Goal: Navigation & Orientation: Find specific page/section

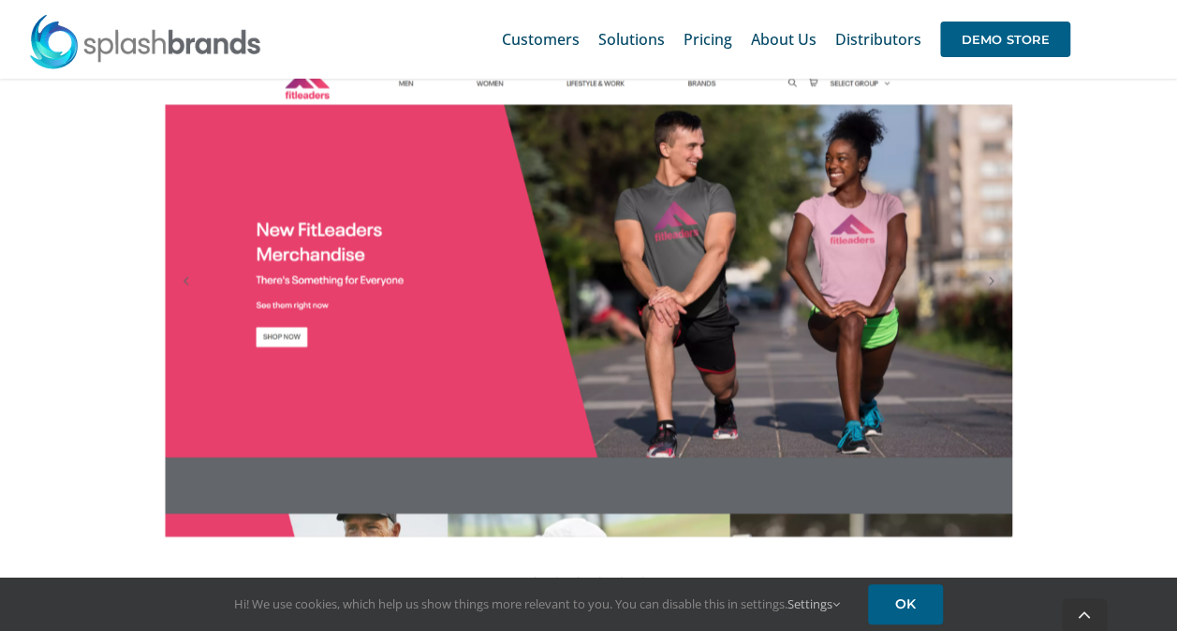
scroll to position [1722, 0]
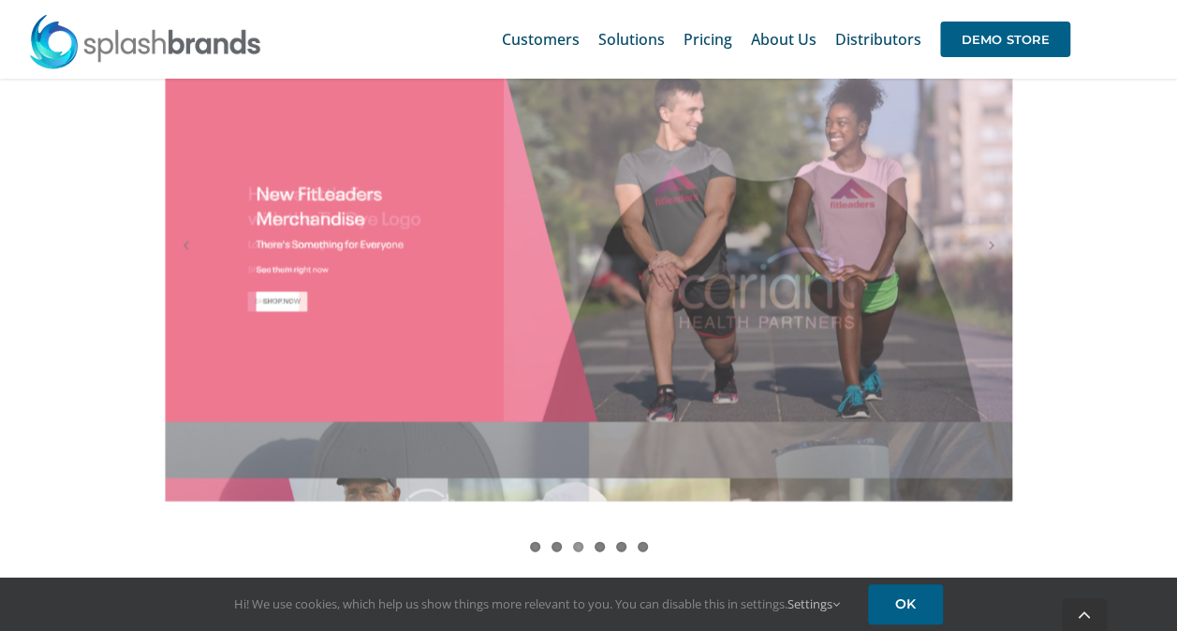
drag, startPoint x: 1169, startPoint y: 165, endPoint x: 1168, endPoint y: 193, distance: 28.1
click at [1168, 193] on div "1 2 3 4 5 6" at bounding box center [588, 295] width 1177 height 571
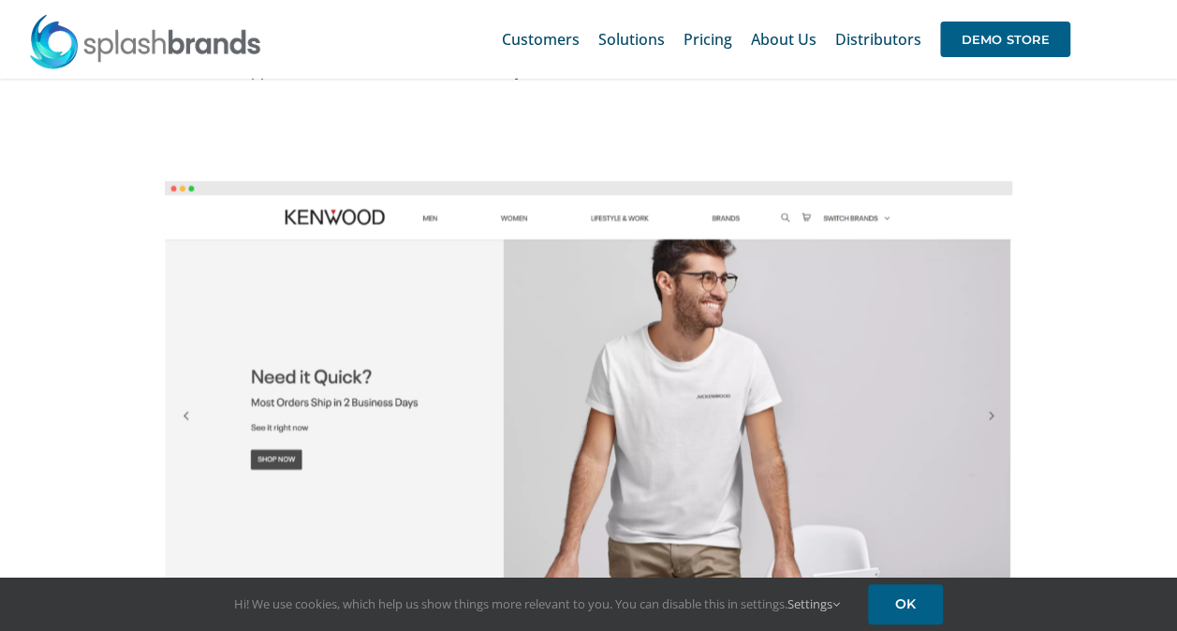
scroll to position [1545, 0]
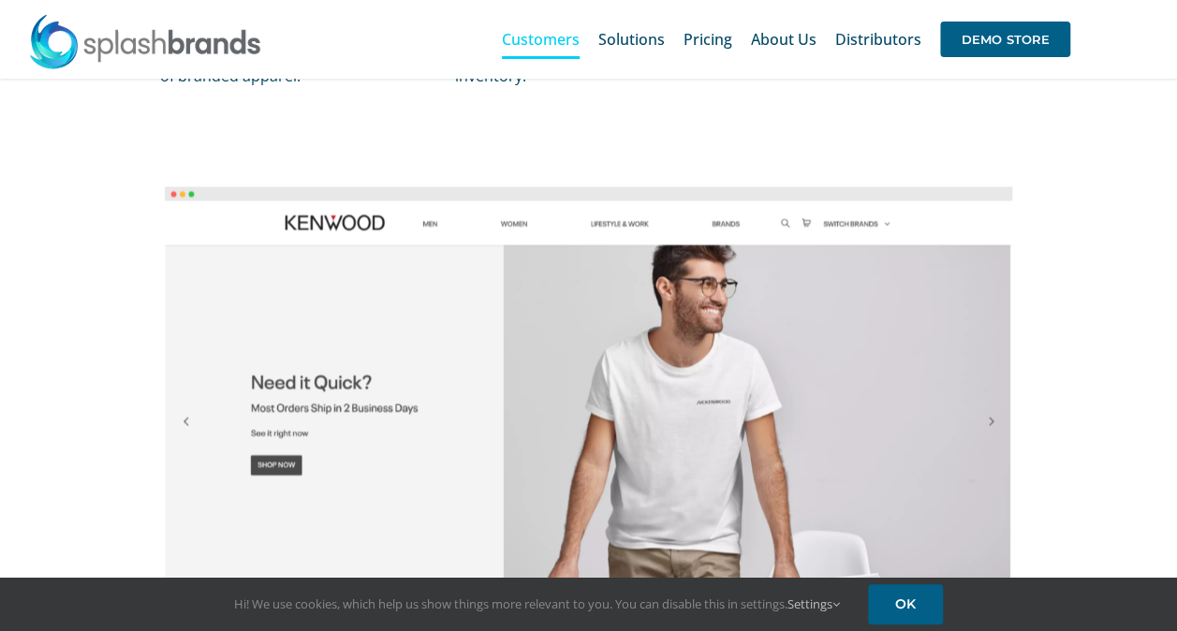
click at [532, 58] on link "Customers" at bounding box center [541, 39] width 78 height 60
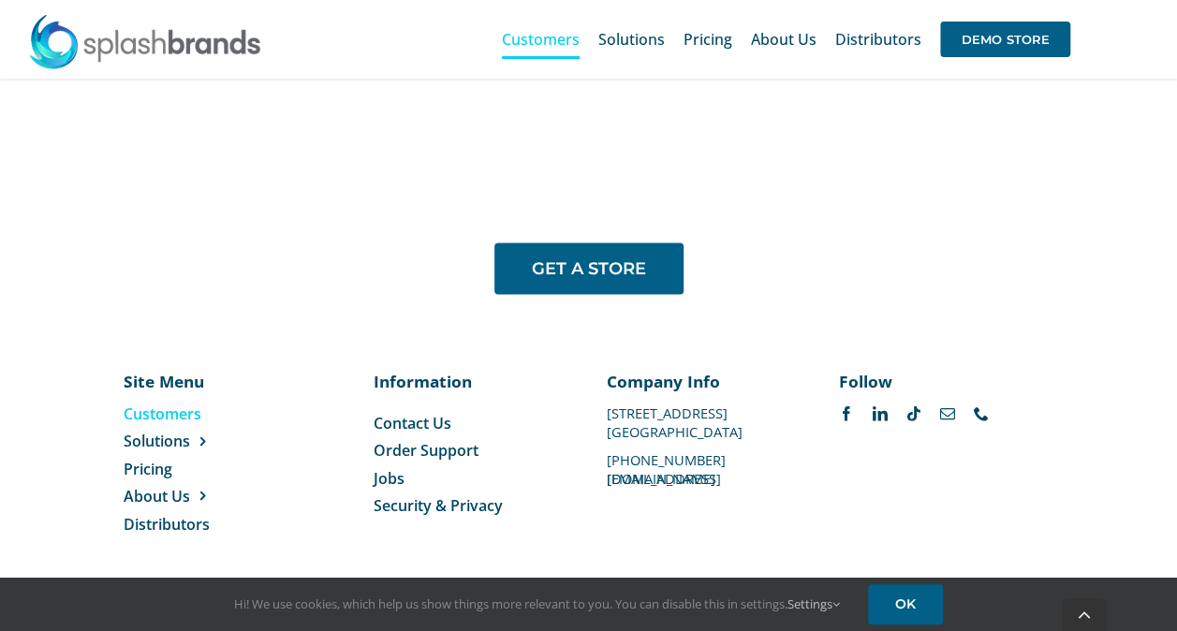
scroll to position [1508, 0]
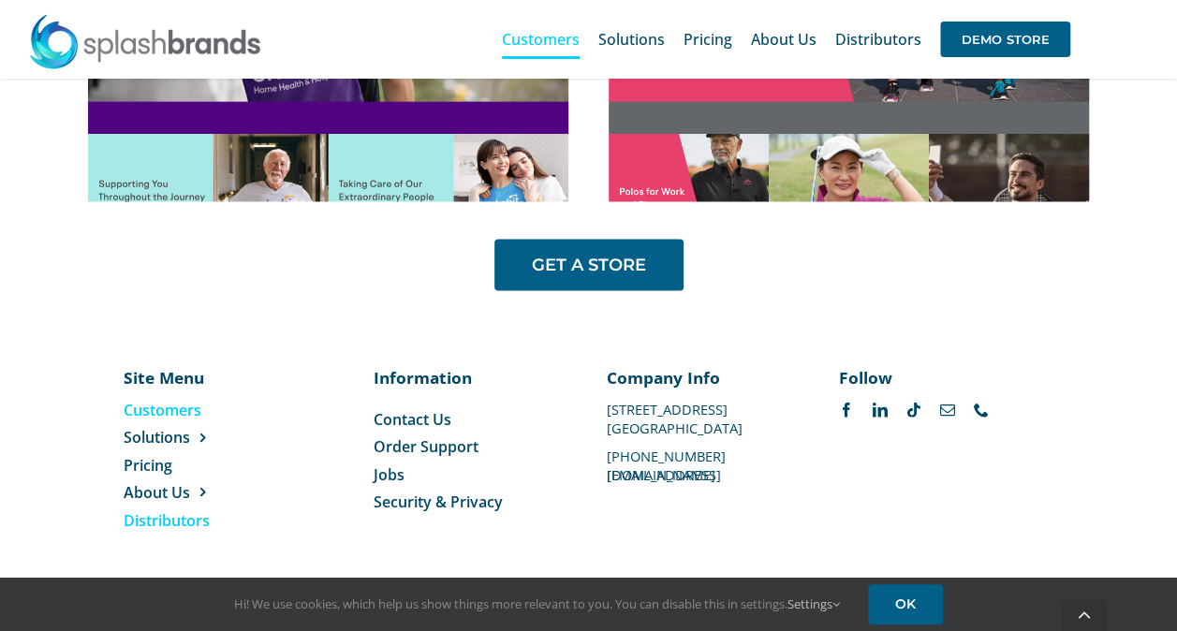
click at [177, 521] on span "Distributors" at bounding box center [167, 520] width 86 height 21
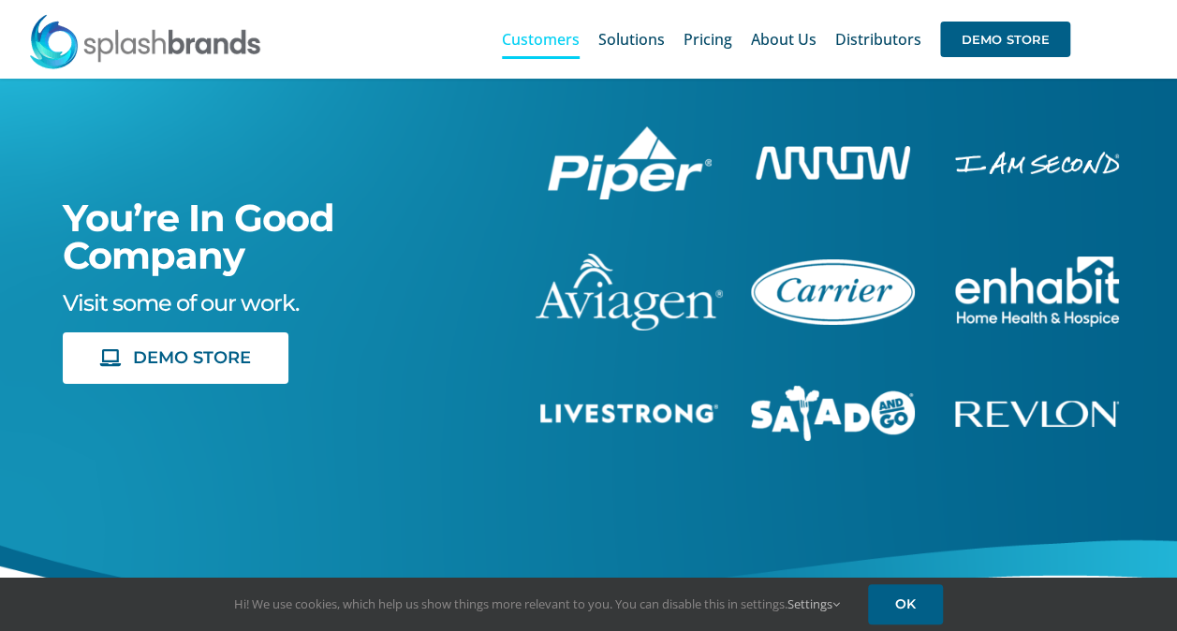
scroll to position [52, 0]
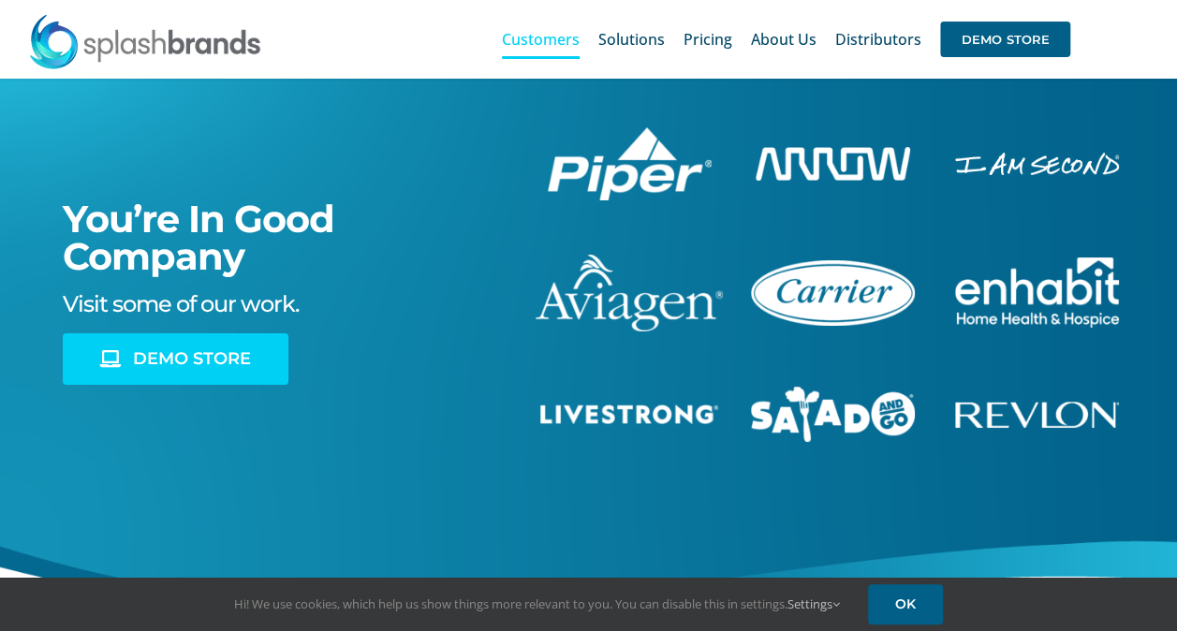
click at [223, 366] on span "DEMO STORE" at bounding box center [192, 359] width 118 height 20
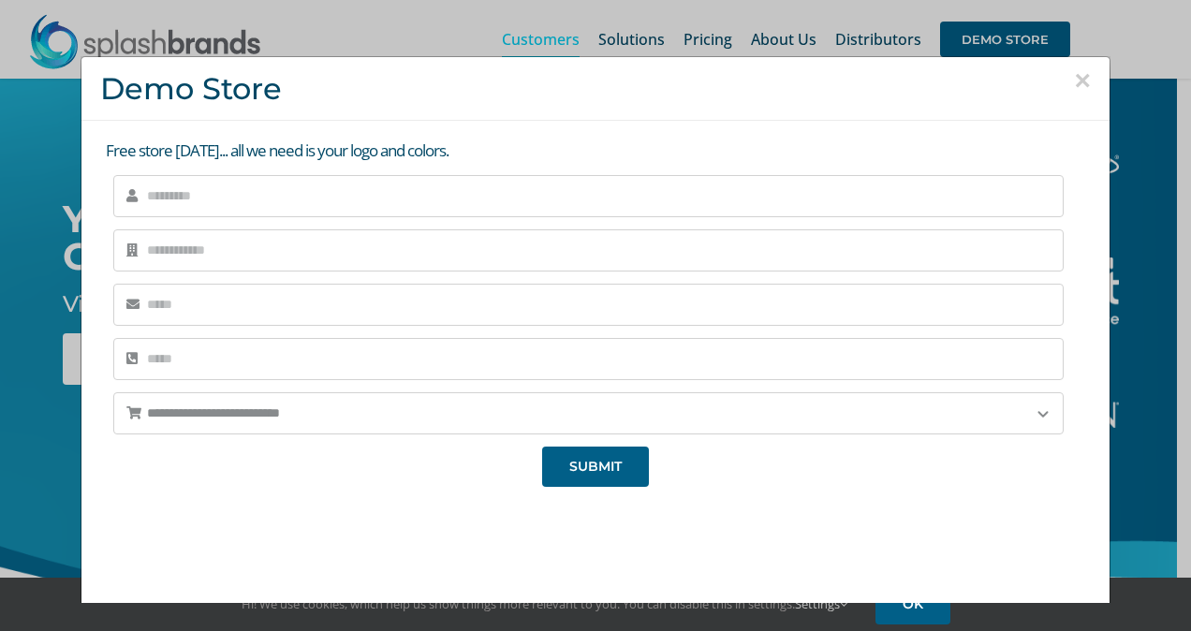
click at [1074, 82] on button "×" at bounding box center [1082, 81] width 17 height 28
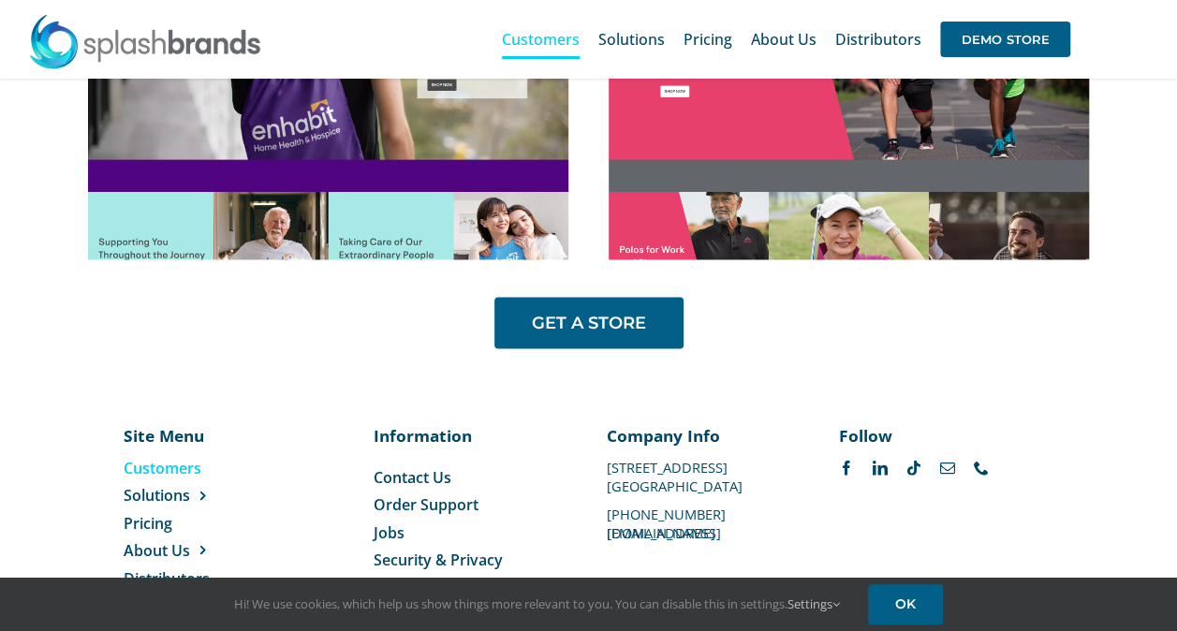
scroll to position [1441, 0]
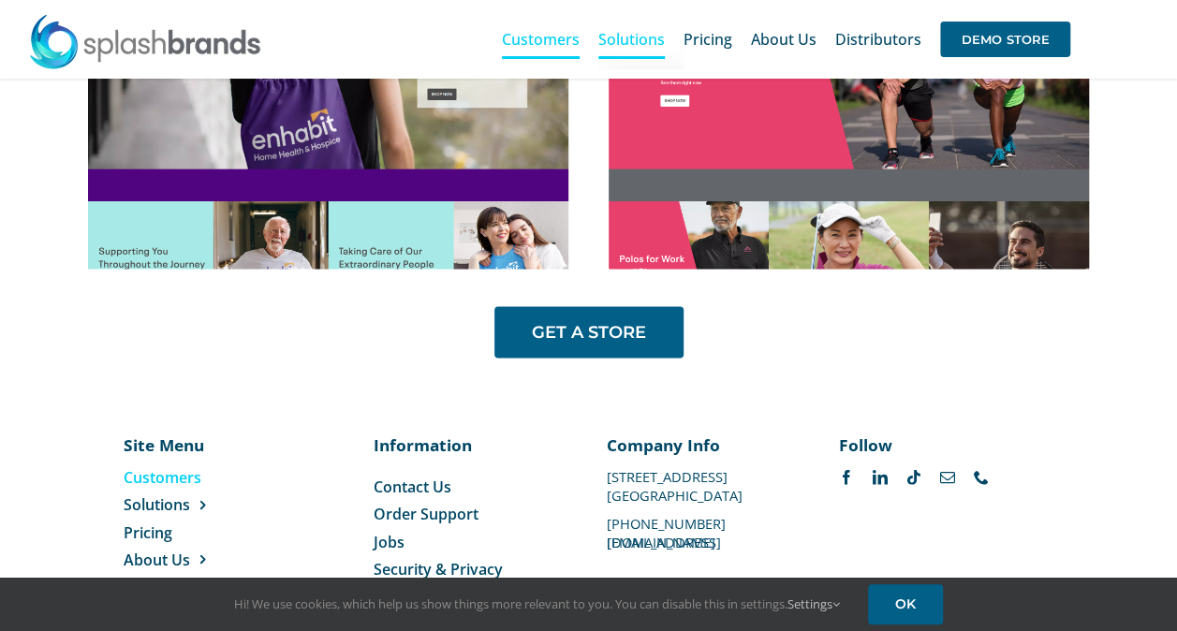
click at [639, 36] on span "Solutions" at bounding box center [632, 39] width 67 height 15
click at [715, 51] on link "Pricing" at bounding box center [708, 39] width 49 height 60
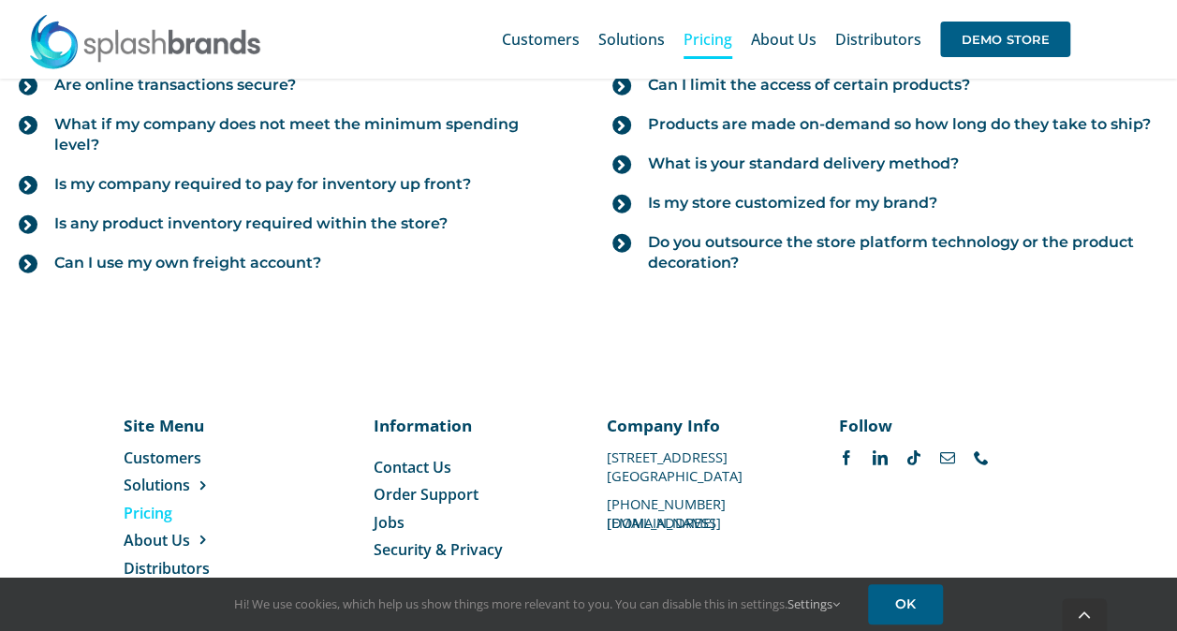
scroll to position [2365, 0]
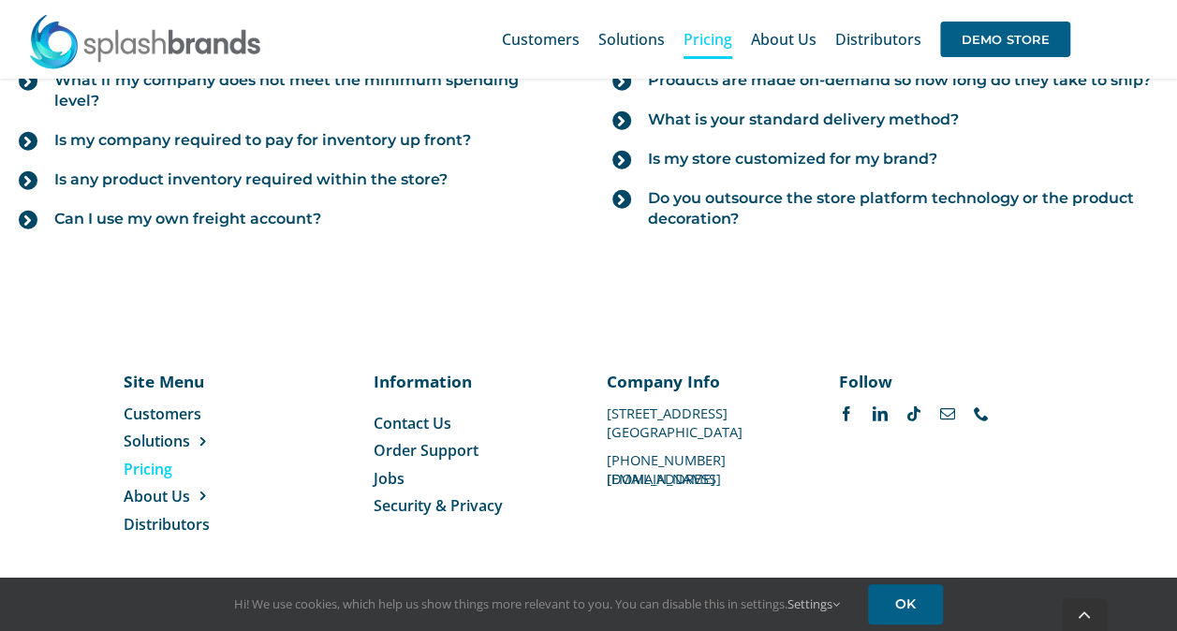
click at [466, 451] on span "Order Support" at bounding box center [426, 450] width 105 height 21
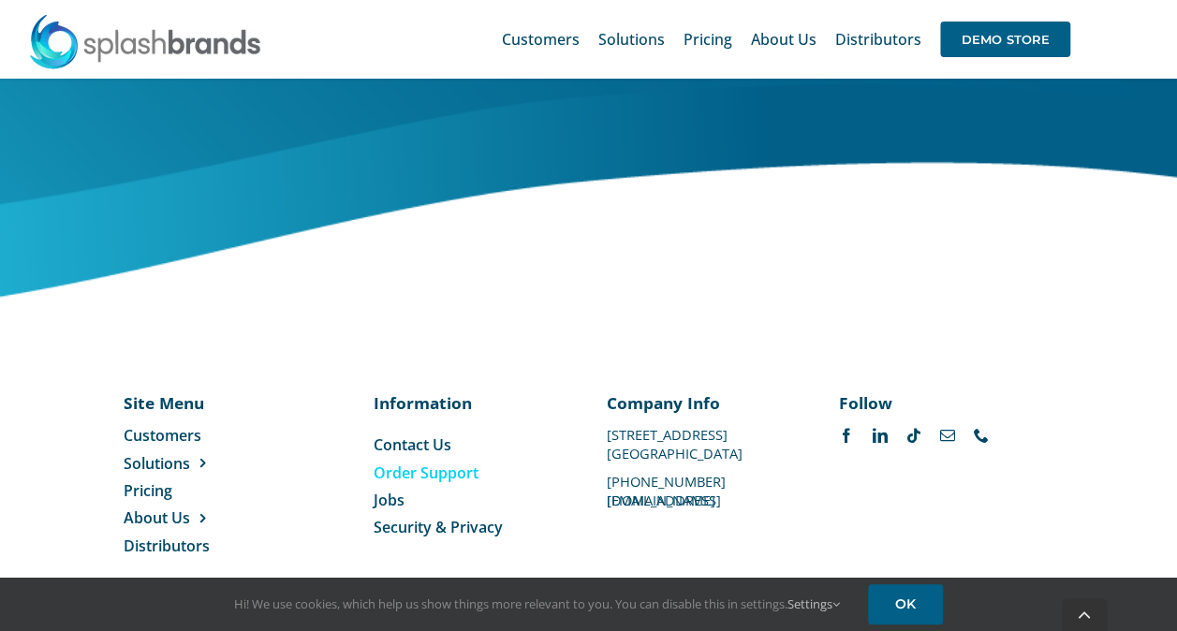
scroll to position [1093, 0]
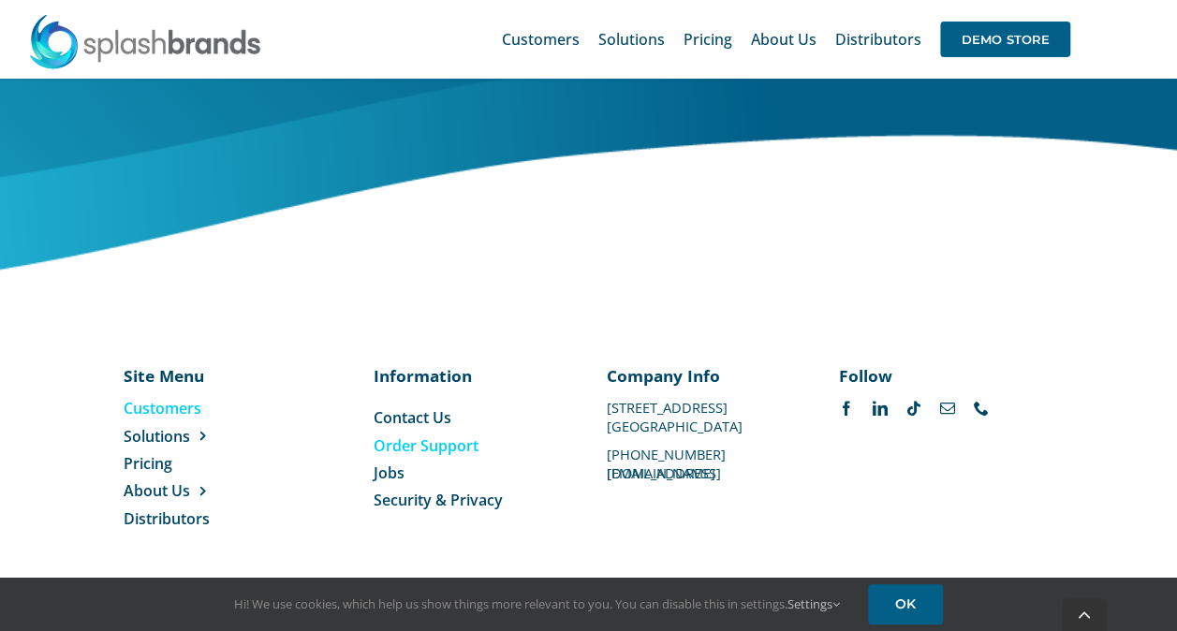
click at [189, 416] on span "Customers" at bounding box center [163, 408] width 78 height 21
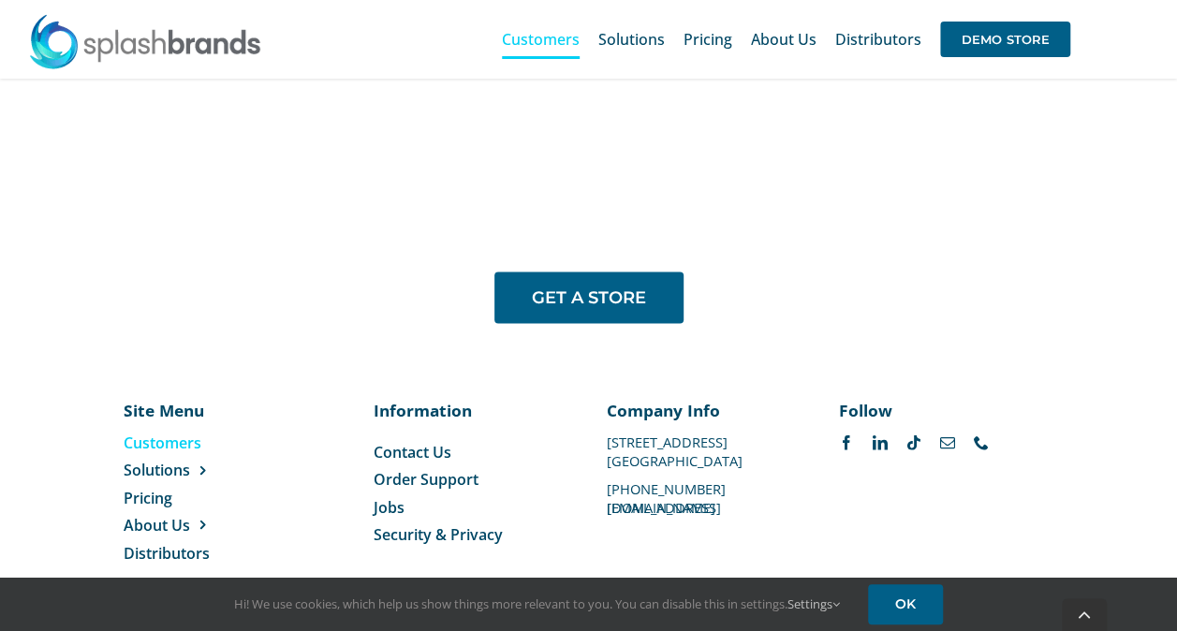
scroll to position [1508, 0]
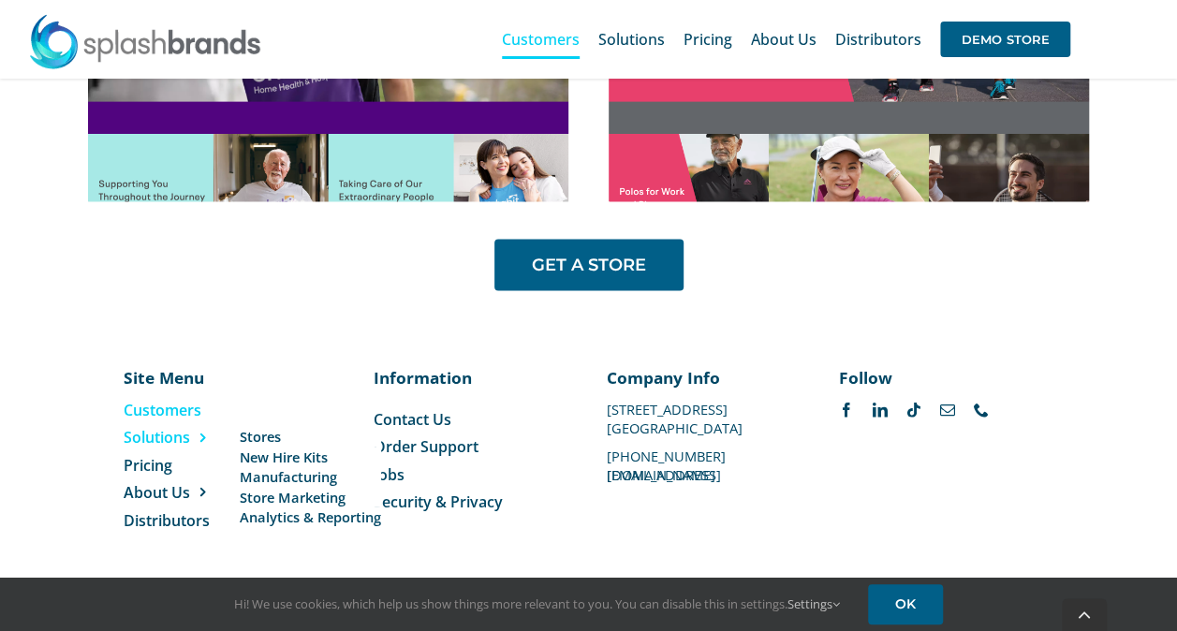
click at [204, 440] on span "Menu" at bounding box center [198, 437] width 17 height 15
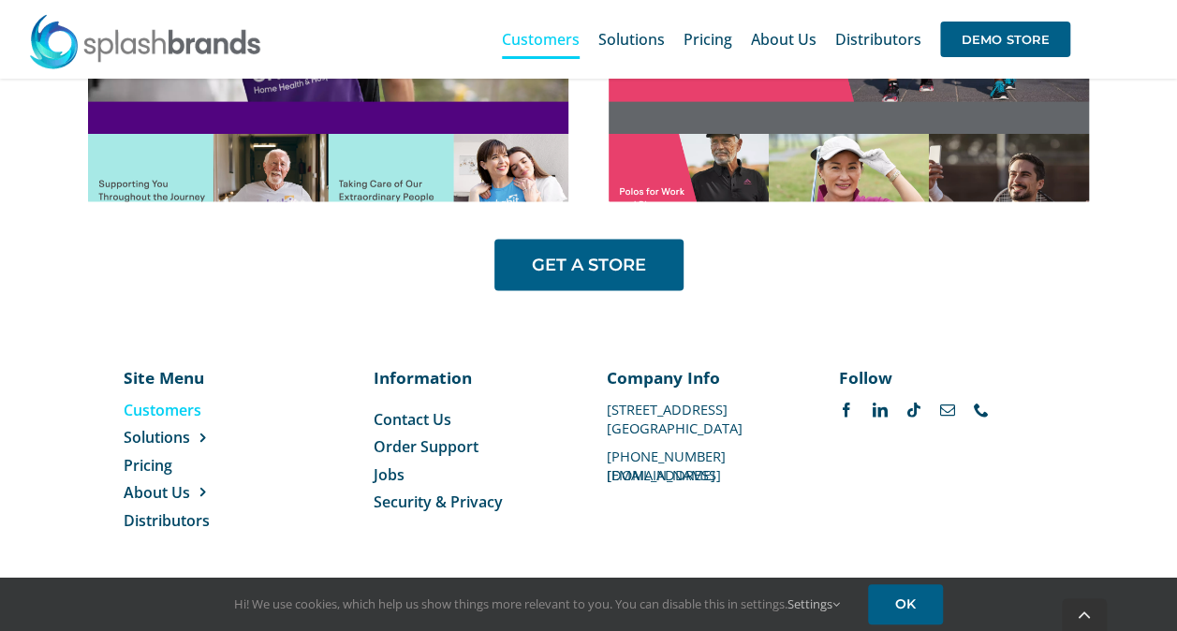
click at [234, 558] on div "Site Menu Toggle Navigation Customers Solutions Stores New Hire Kits Manufactur…" at bounding box center [588, 457] width 1177 height 297
click at [202, 495] on span "Menu" at bounding box center [198, 491] width 17 height 15
click at [277, 502] on span "Philanthropy" at bounding box center [282, 512] width 85 height 20
click at [283, 490] on span "Our Story" at bounding box center [272, 491] width 64 height 20
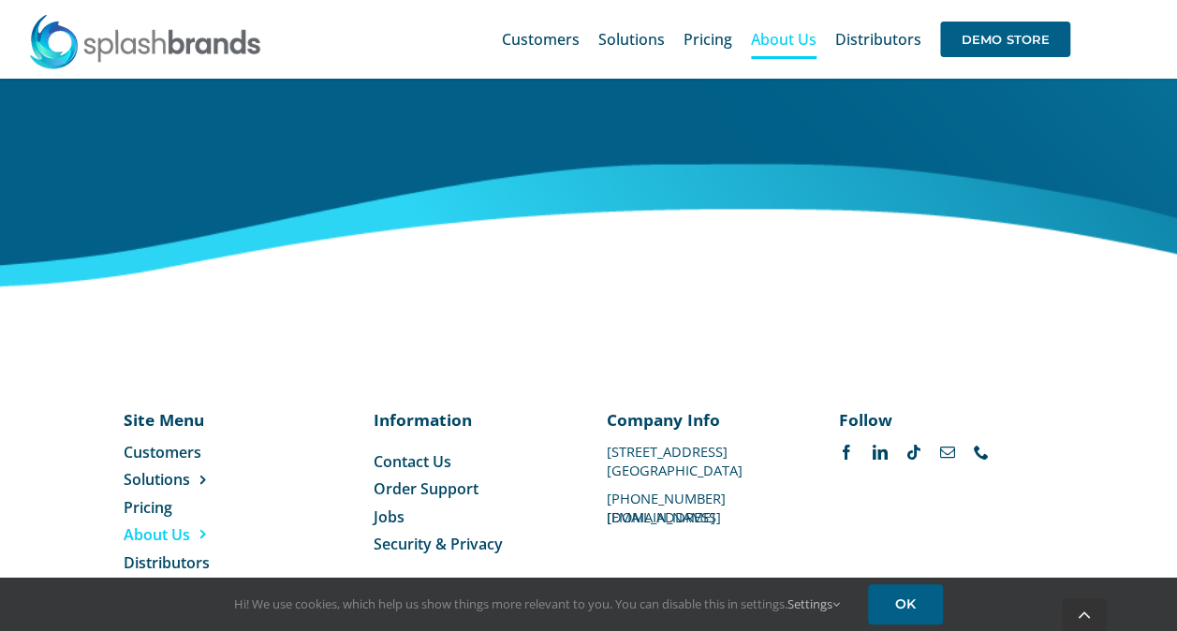
scroll to position [3333, 0]
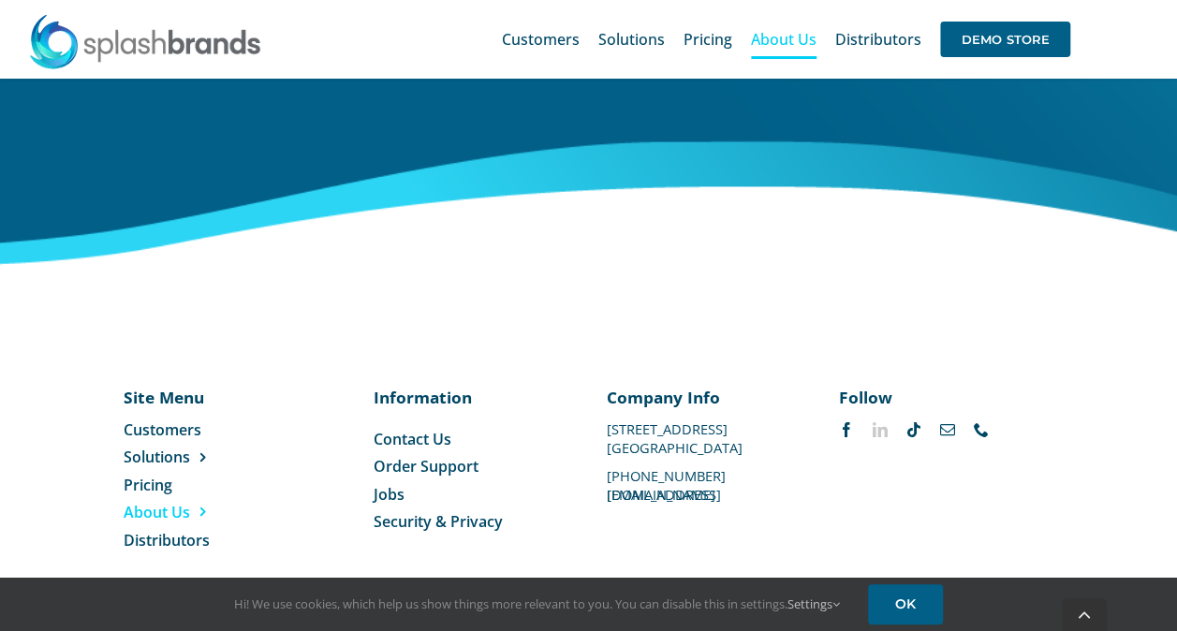
click at [884, 422] on link "linkedin" at bounding box center [880, 429] width 15 height 15
click at [921, 463] on div "Site Menu Toggle Navigation Customers Solutions Stores New Hire Kits Manufactur…" at bounding box center [589, 469] width 931 height 166
click at [459, 511] on span "Security & Privacy" at bounding box center [438, 521] width 129 height 21
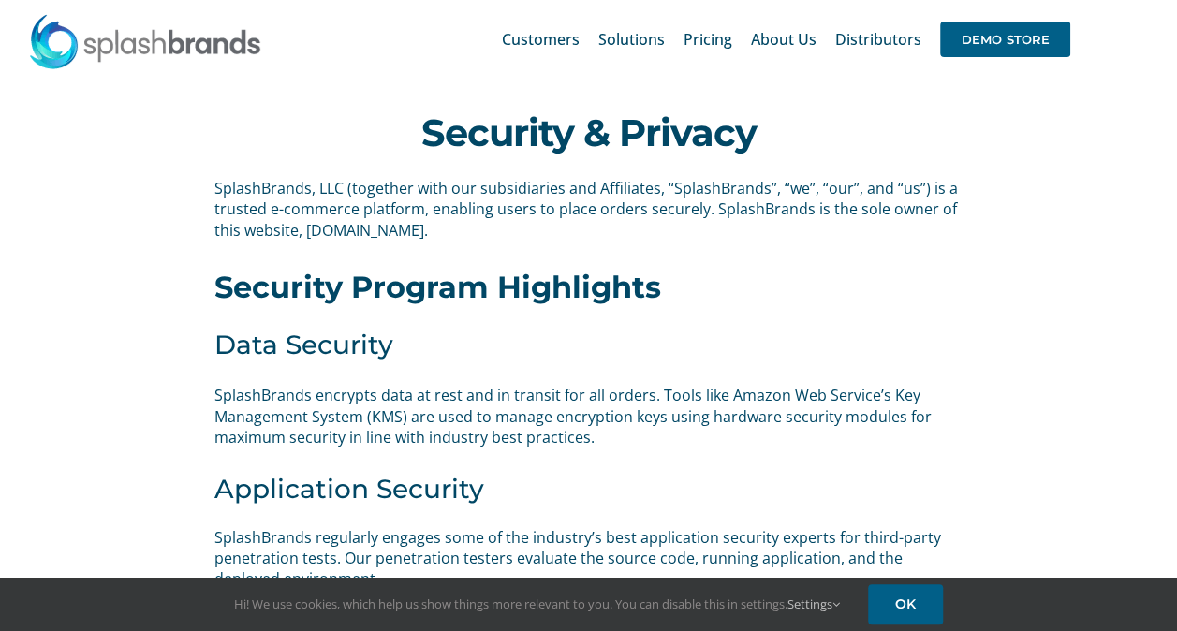
click at [180, 36] on img at bounding box center [145, 41] width 234 height 56
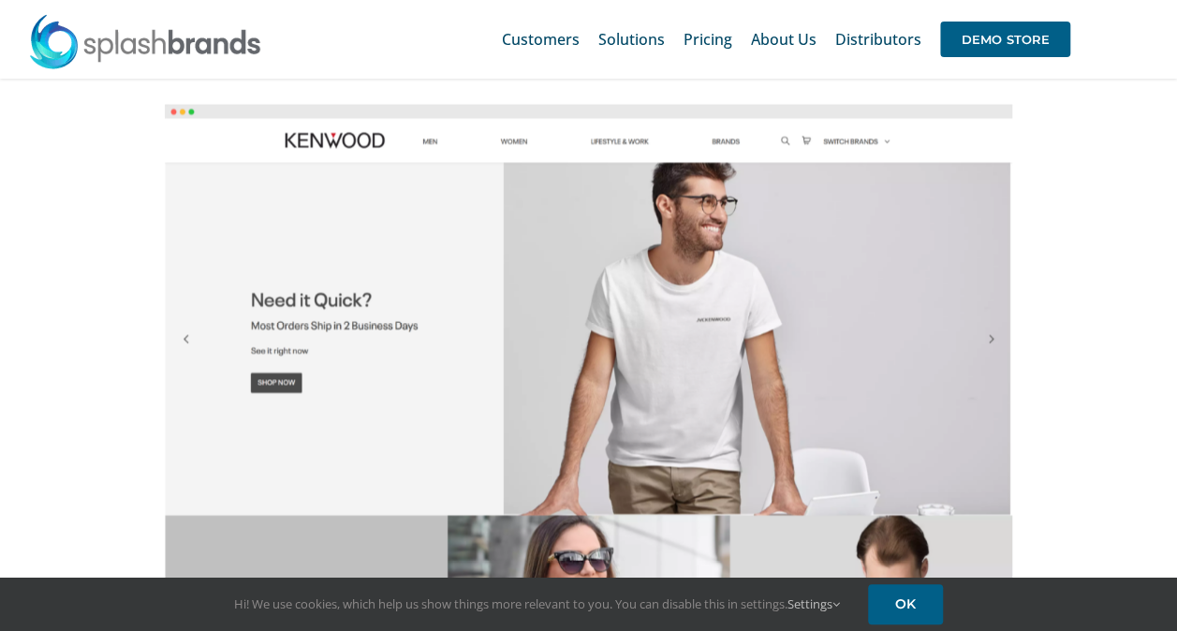
scroll to position [1622, 0]
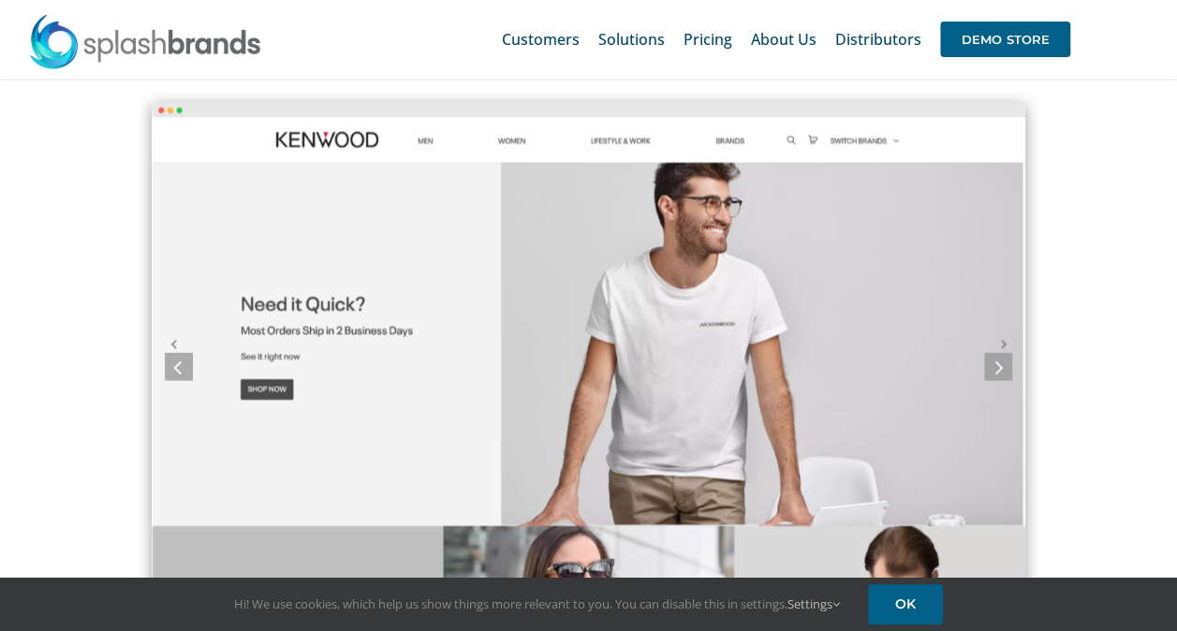
click at [991, 340] on img "screely-1684640396101" at bounding box center [588, 355] width 873 height 506
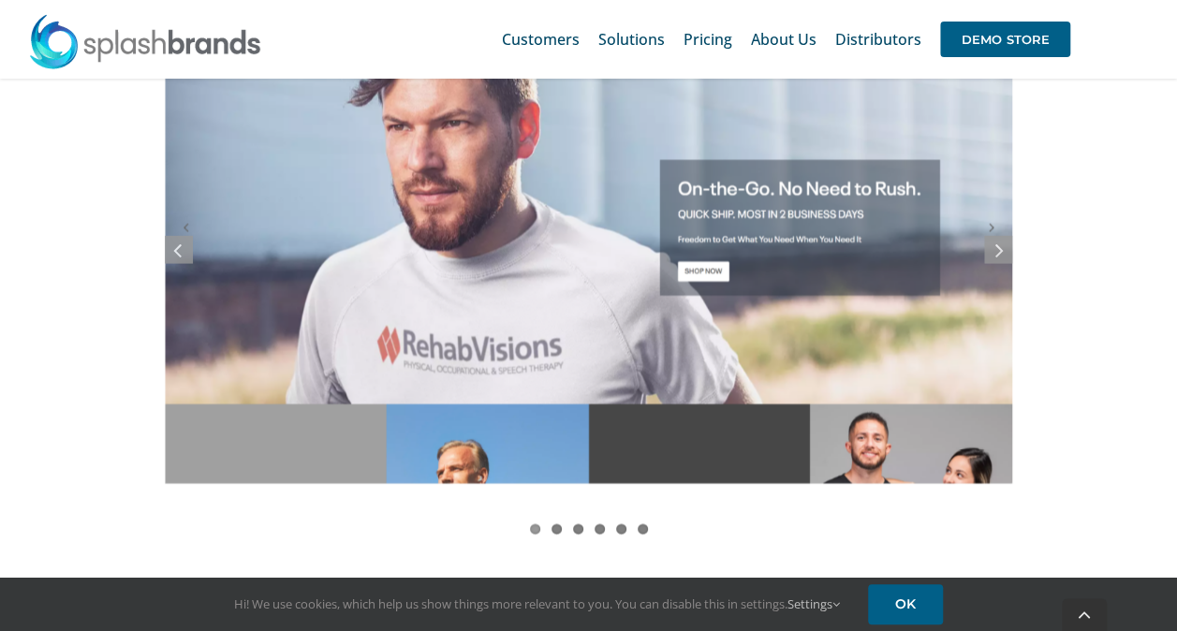
scroll to position [1741, 0]
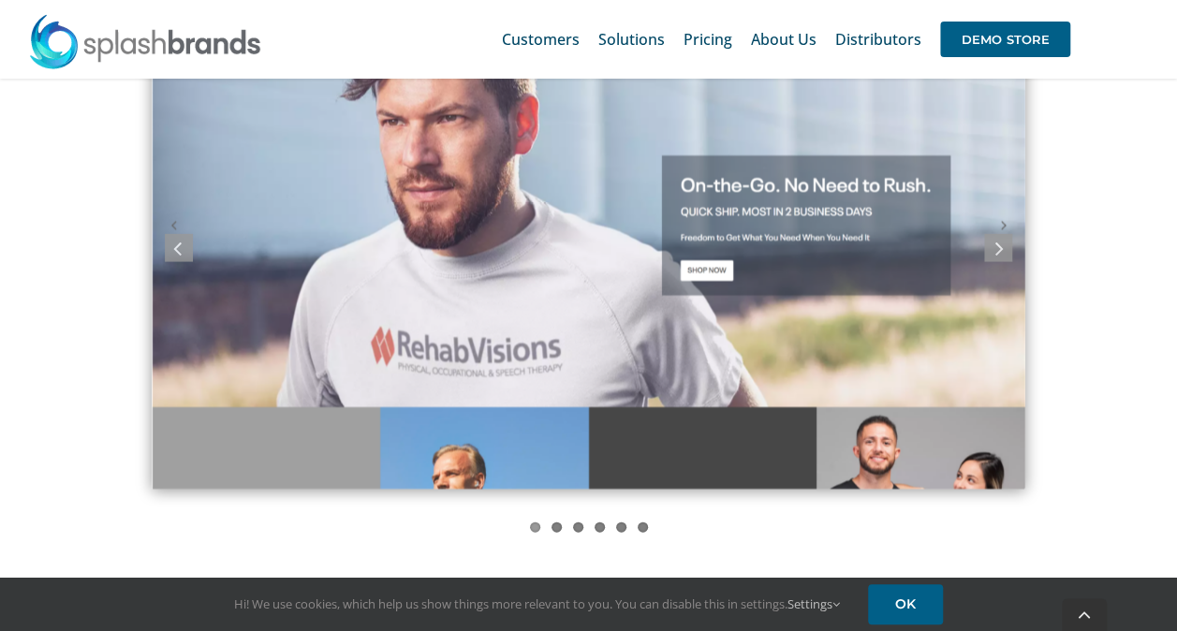
click at [694, 347] on img "screely-1684637879533" at bounding box center [588, 236] width 873 height 506
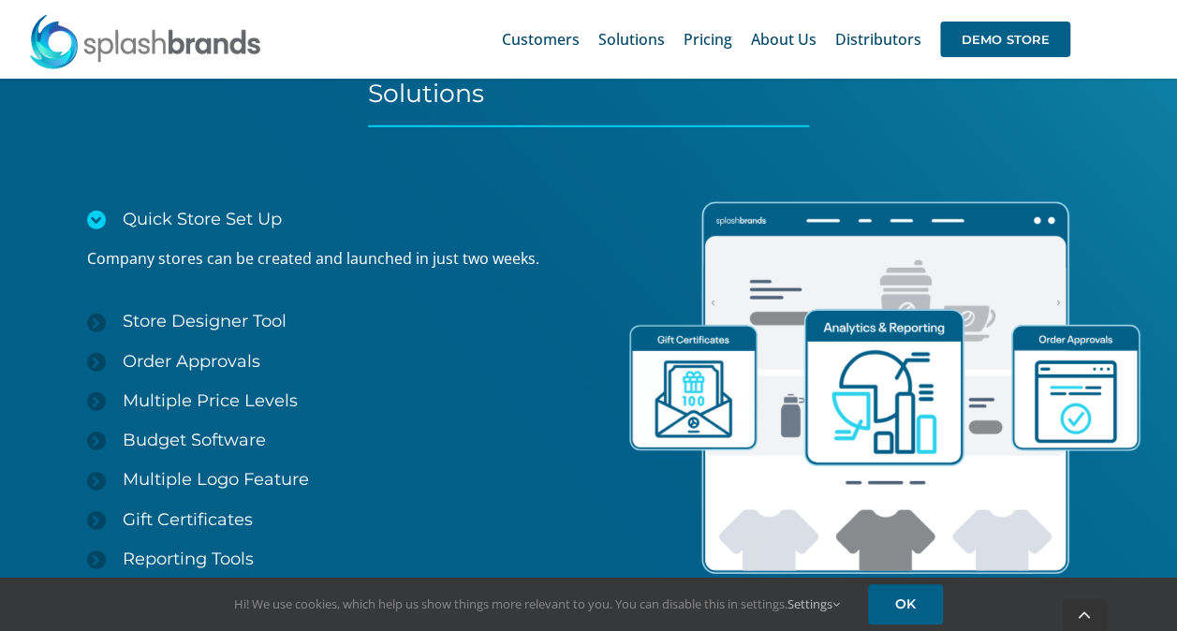
scroll to position [2846, 0]
